Goal: Task Accomplishment & Management: Complete application form

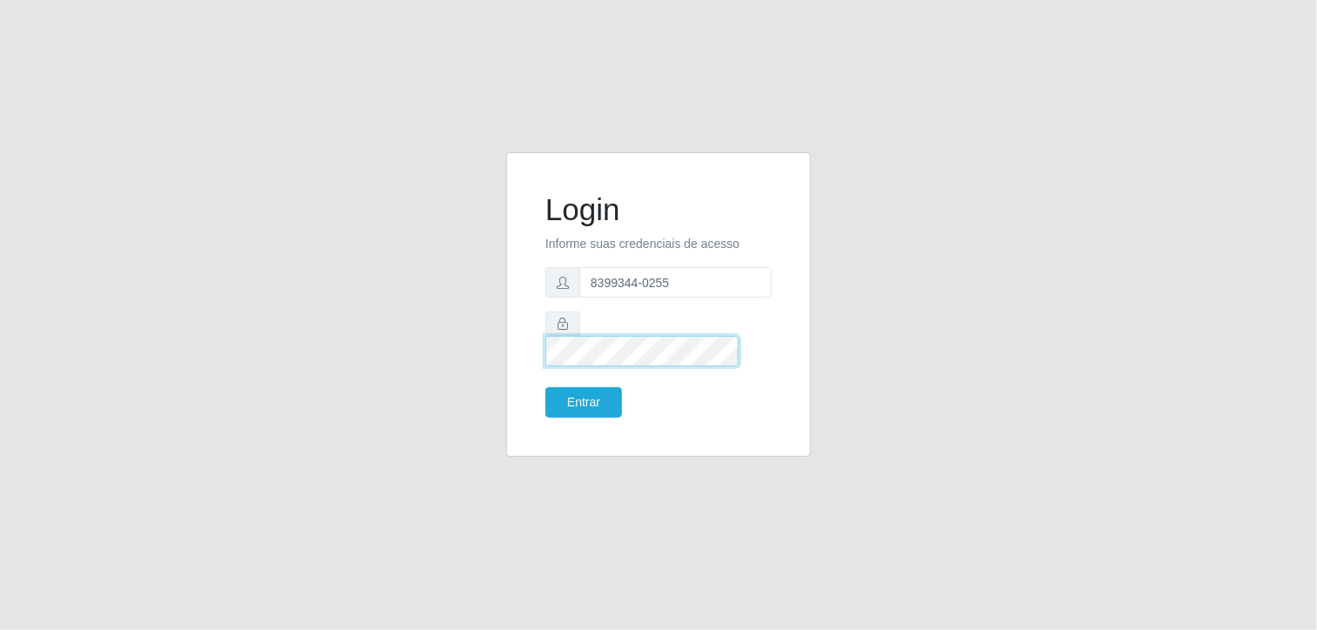
click at [546, 387] on button "Entrar" at bounding box center [584, 402] width 77 height 30
click at [539, 398] on div "Entrar" at bounding box center [595, 402] width 126 height 30
click at [571, 388] on button "Entrar" at bounding box center [584, 402] width 77 height 30
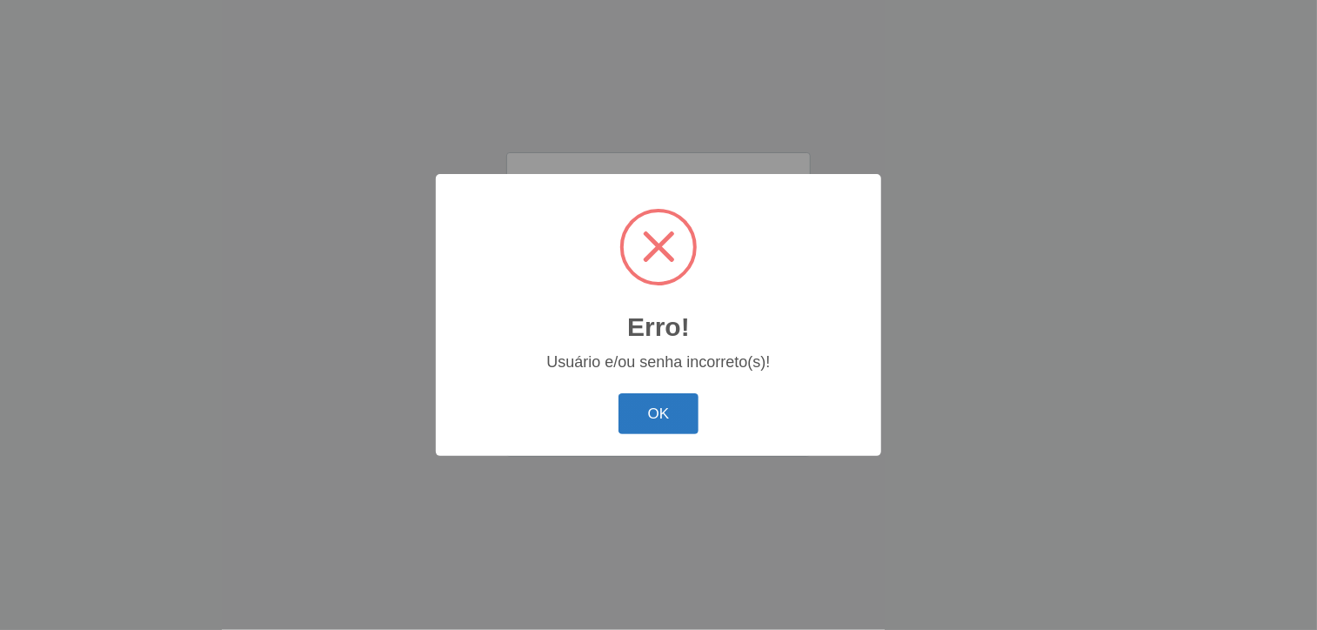
click at [649, 418] on button "OK" at bounding box center [659, 413] width 81 height 41
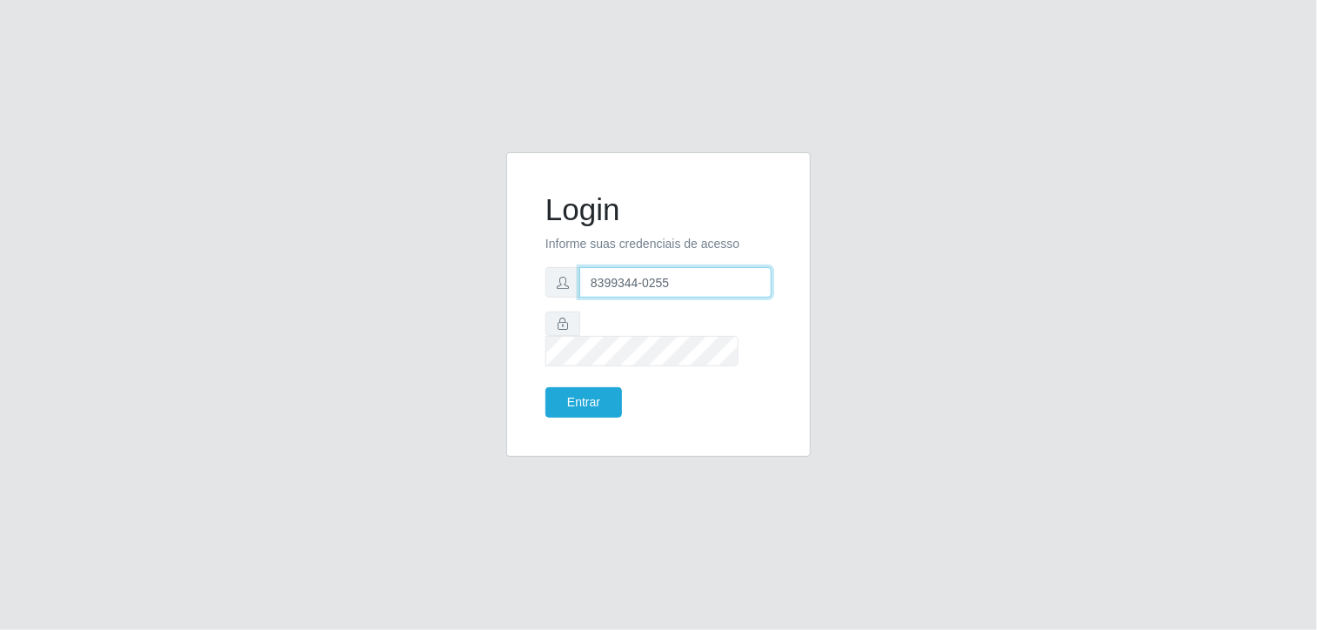
click at [698, 291] on input "8399344-0255" at bounding box center [675, 282] width 192 height 30
type input "8"
type input "[EMAIL_ADDRESS][DOMAIN_NAME]"
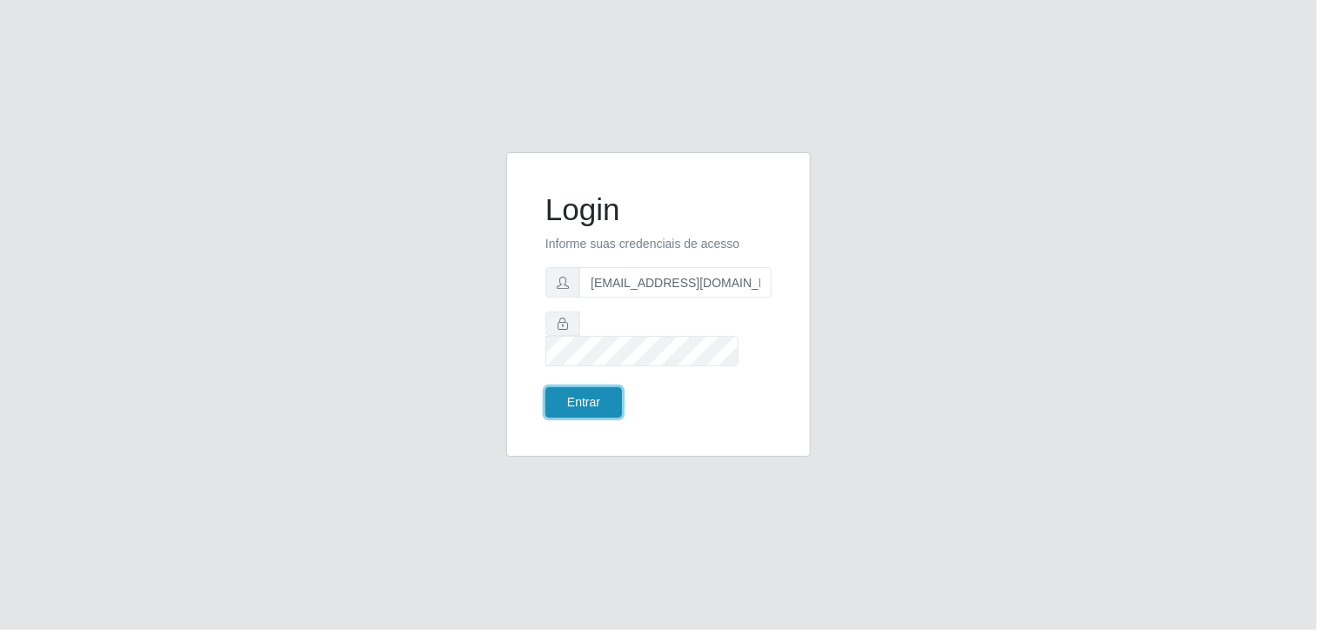
click at [578, 387] on button "Entrar" at bounding box center [584, 402] width 77 height 30
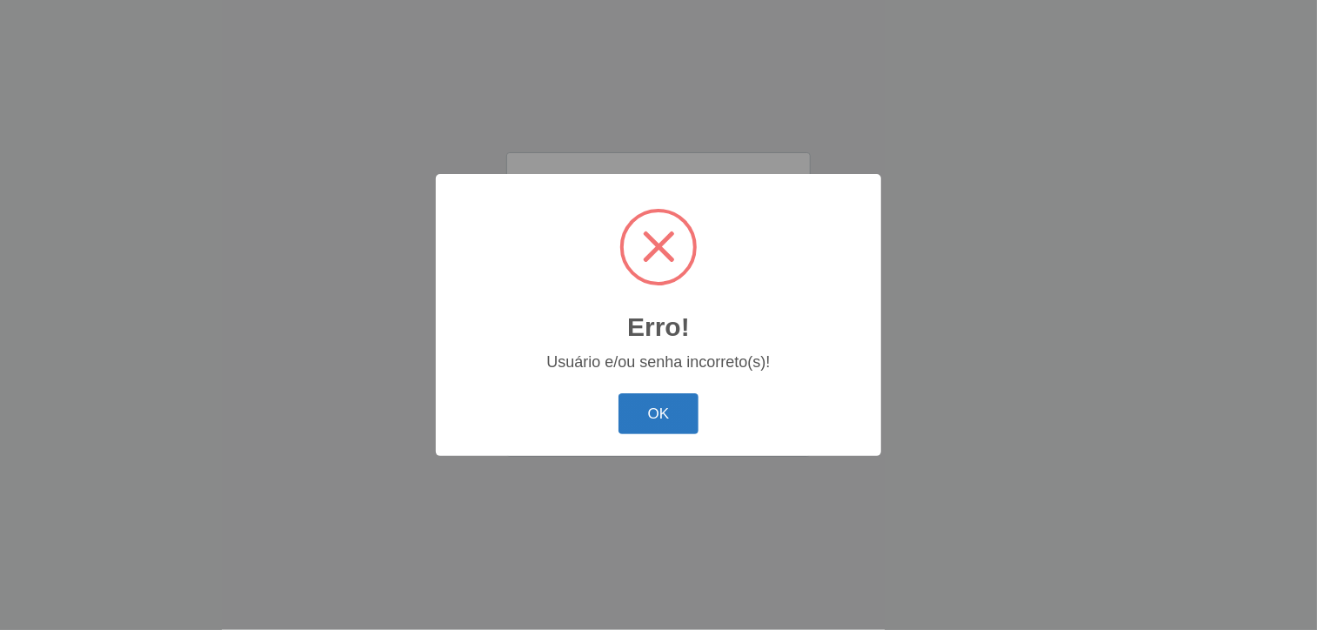
click at [674, 409] on button "OK" at bounding box center [659, 413] width 81 height 41
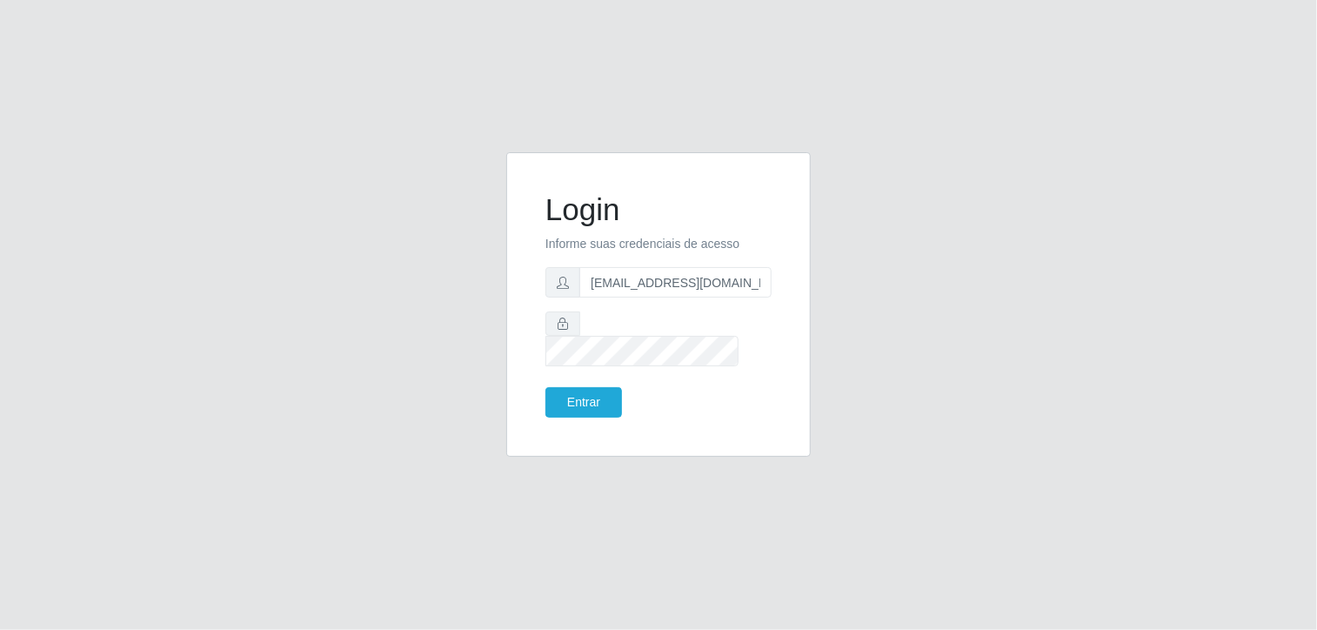
click at [587, 344] on div at bounding box center [659, 338] width 226 height 55
click at [546, 387] on button "Entrar" at bounding box center [584, 402] width 77 height 30
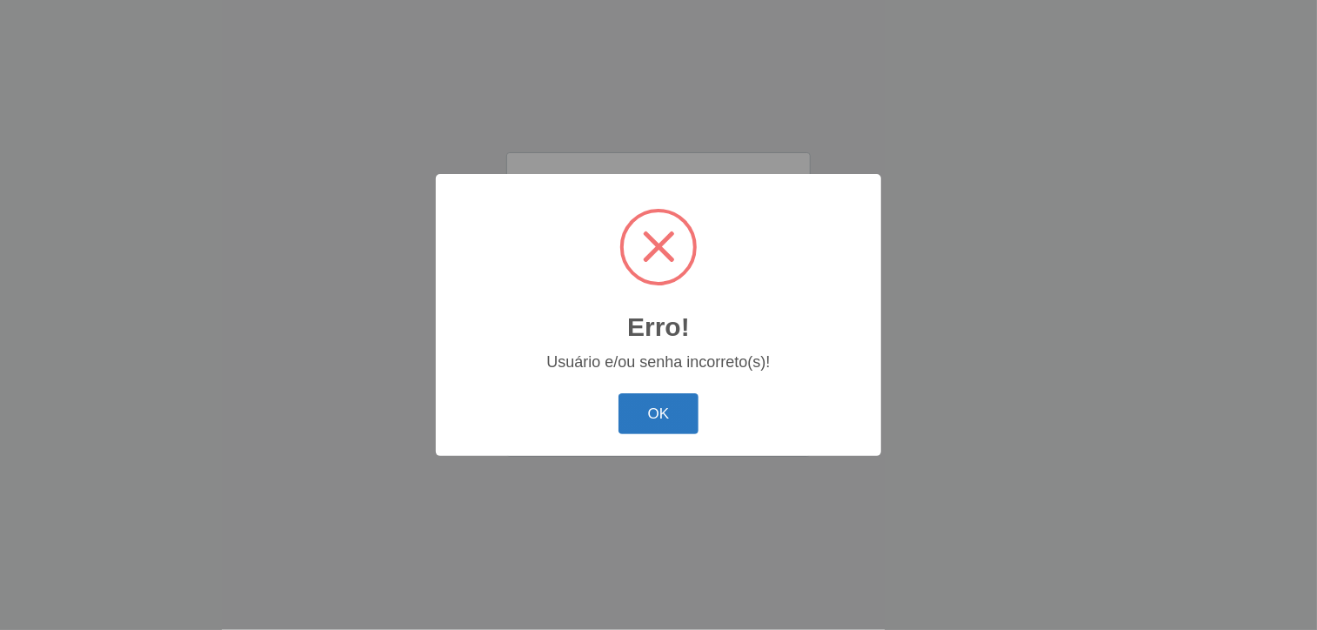
click at [627, 406] on button "OK" at bounding box center [659, 413] width 81 height 41
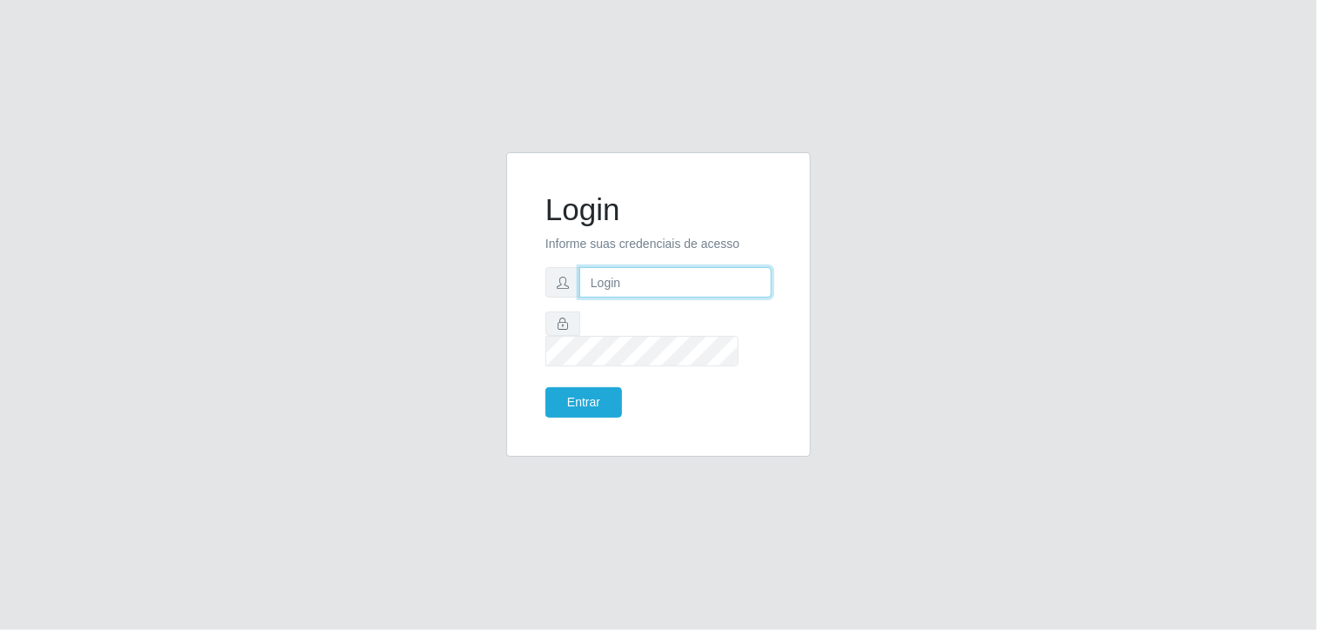
click at [690, 298] on input "text" at bounding box center [675, 282] width 192 height 30
click at [562, 289] on icon at bounding box center [563, 283] width 12 height 12
